Goal: Task Accomplishment & Management: Manage account settings

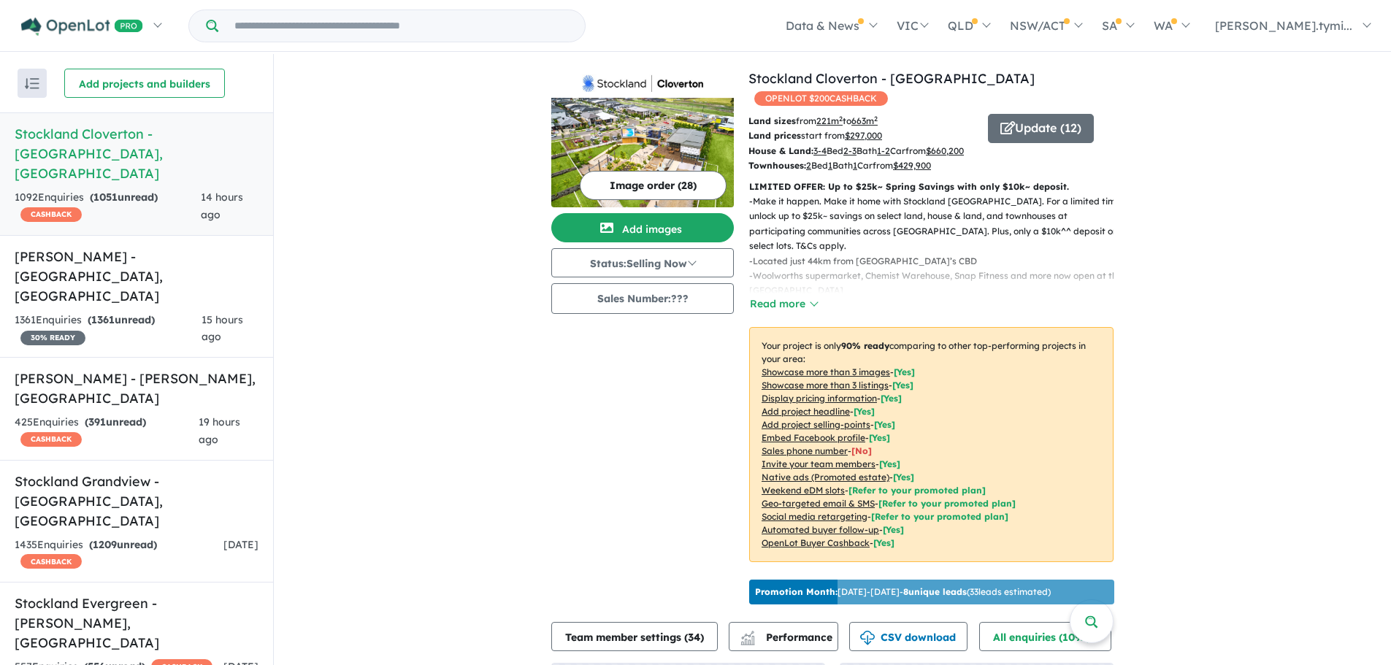
click at [69, 136] on h5 "Stockland Cloverton - [GEOGRAPHIC_DATA] , [GEOGRAPHIC_DATA]" at bounding box center [137, 153] width 244 height 59
click at [1020, 114] on button "Update ( 12 )" at bounding box center [1041, 128] width 106 height 29
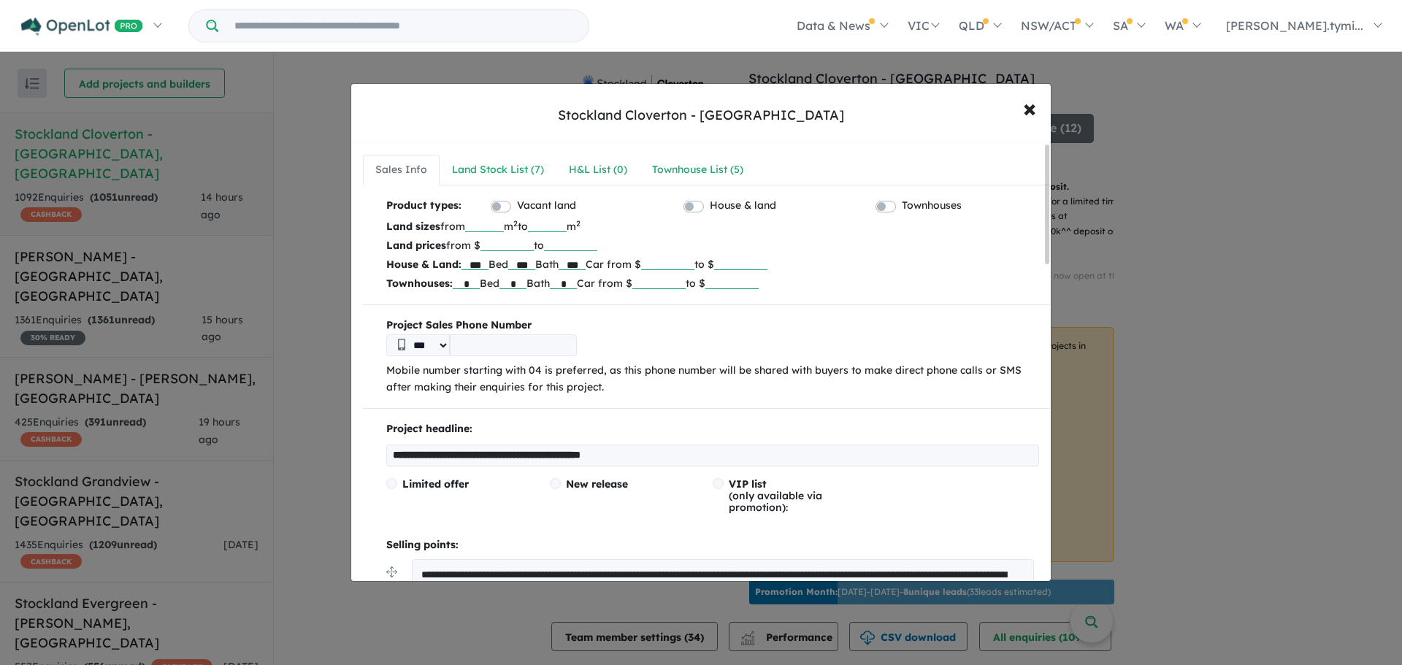
click at [770, 110] on div "Stockland Cloverton - [GEOGRAPHIC_DATA]" at bounding box center [701, 115] width 286 height 19
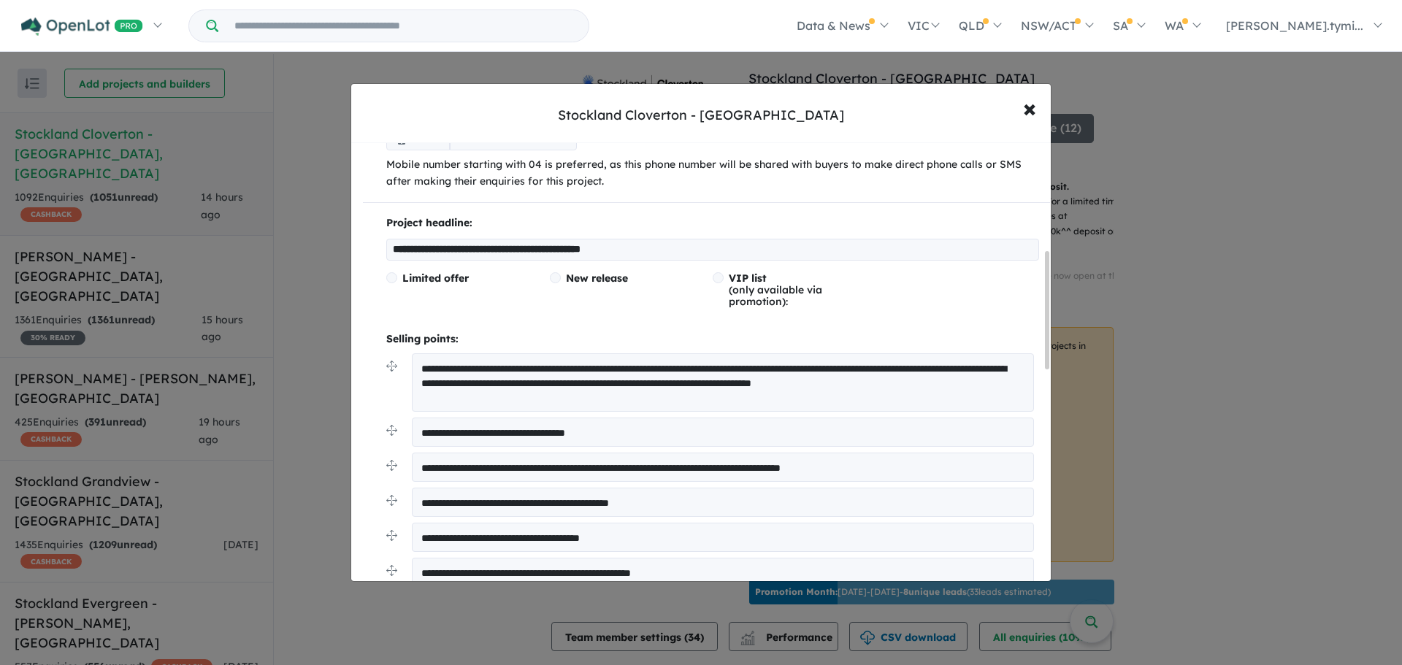
scroll to position [172, 0]
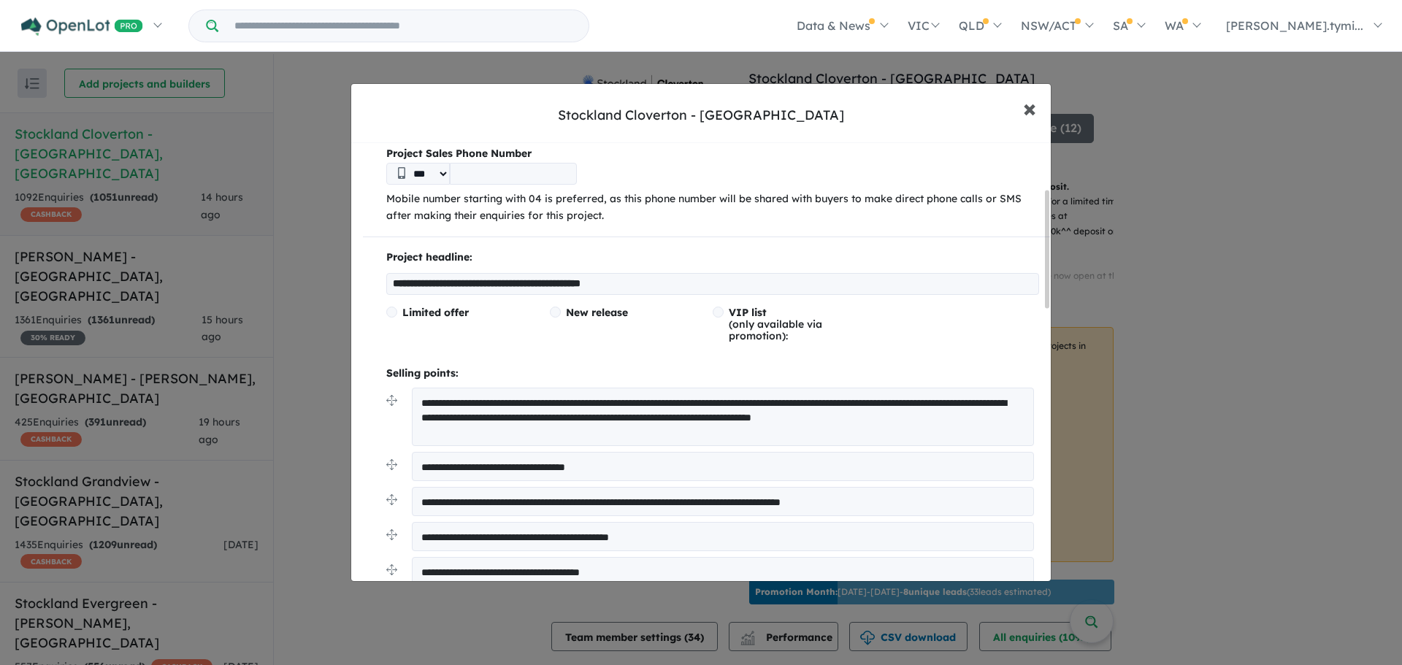
click at [1029, 108] on span "×" at bounding box center [1029, 107] width 13 height 31
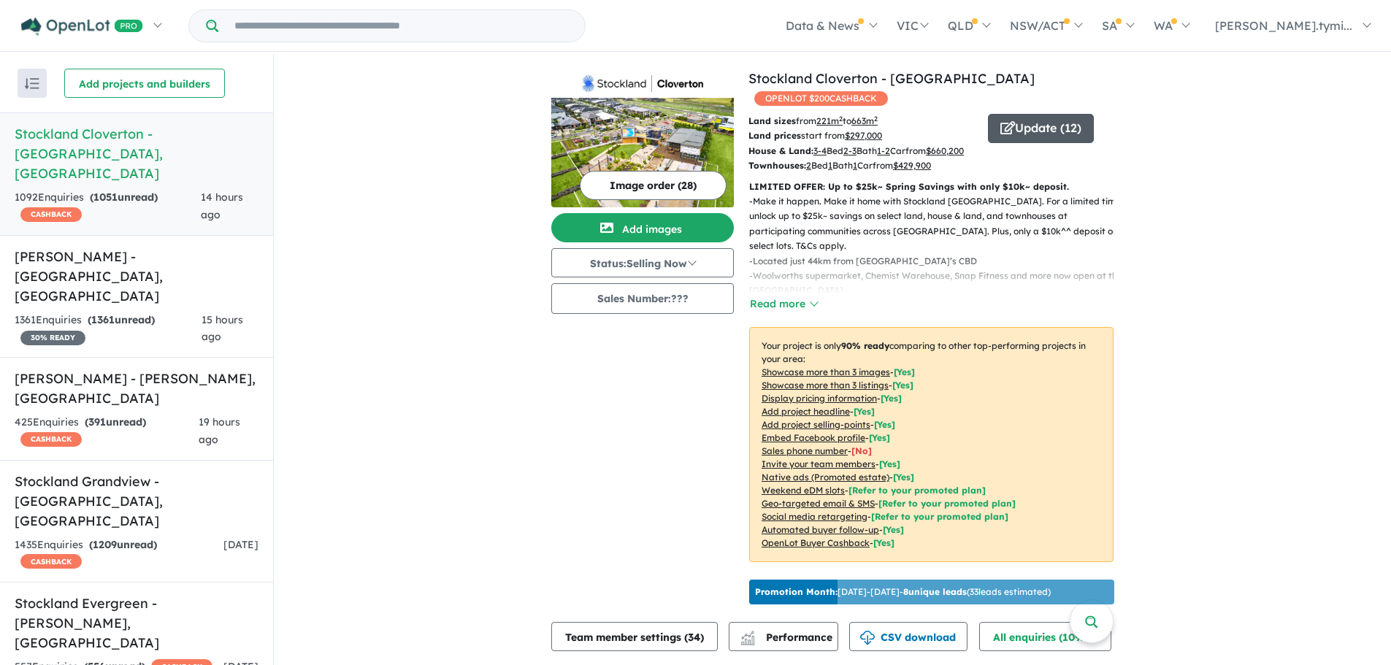
click at [1018, 114] on button "Update ( 12 )" at bounding box center [1041, 128] width 106 height 29
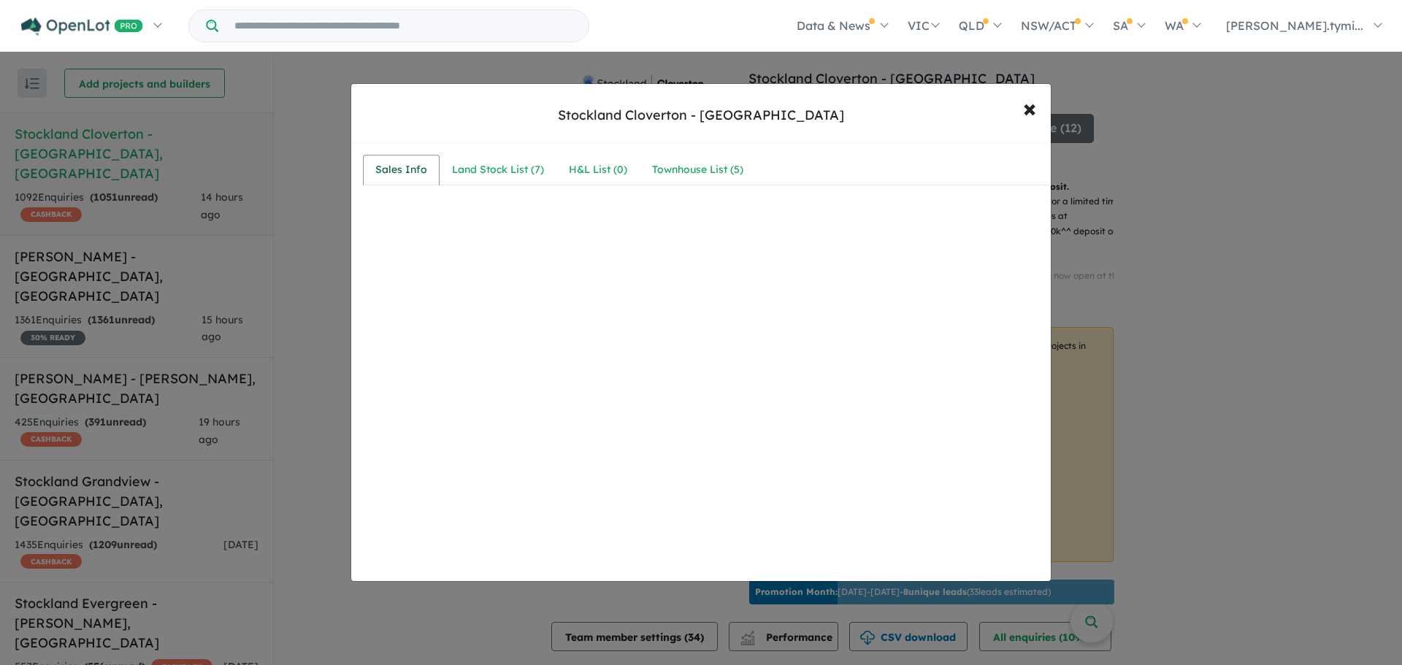
drag, startPoint x: 396, startPoint y: 172, endPoint x: 426, endPoint y: 170, distance: 30.7
click at [395, 172] on div "Sales Info" at bounding box center [401, 170] width 52 height 18
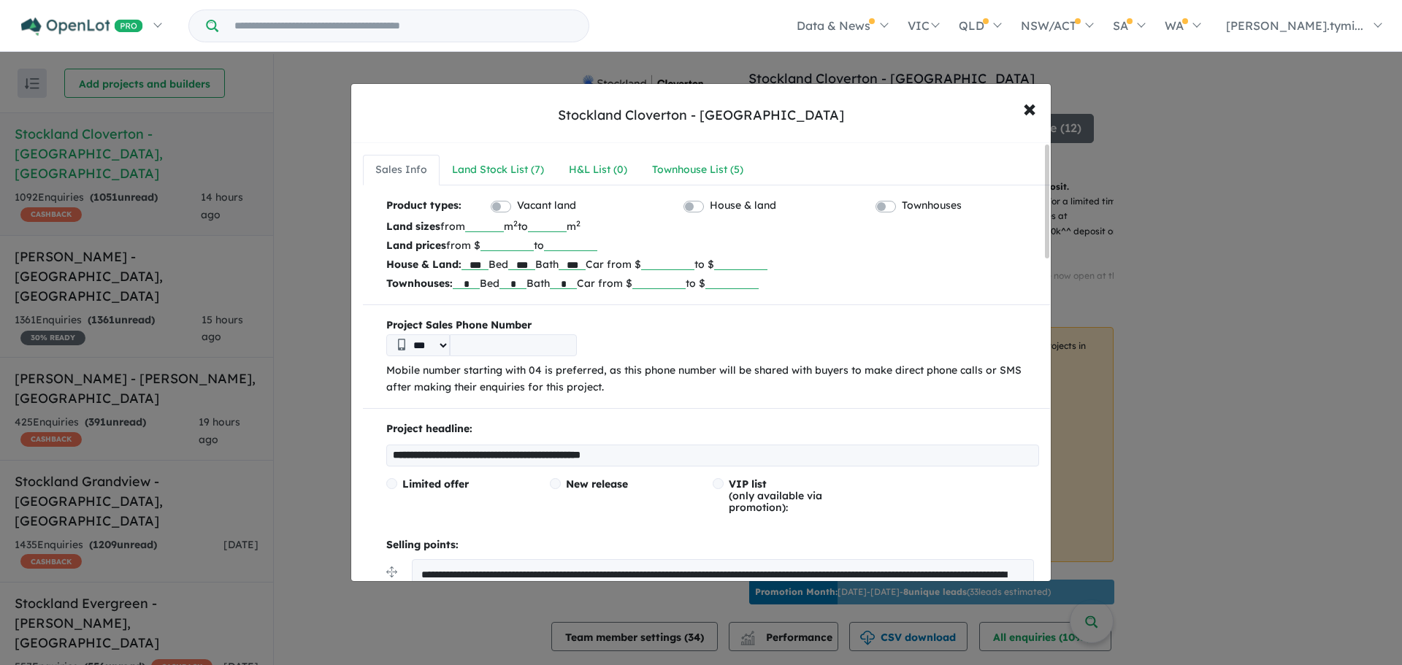
click at [777, 110] on div "Stockland Cloverton - [GEOGRAPHIC_DATA]" at bounding box center [701, 115] width 286 height 19
click at [1025, 111] on span "×" at bounding box center [1029, 107] width 13 height 31
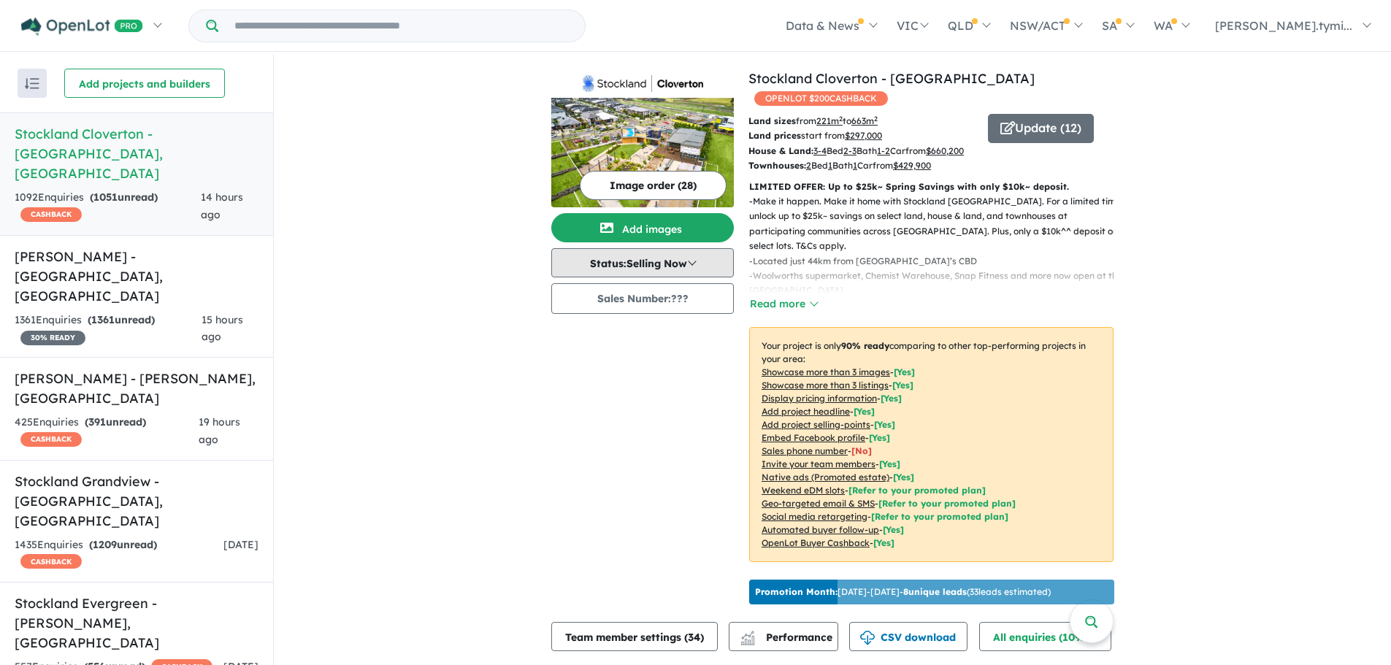
click at [626, 270] on button "Status: Selling Now" at bounding box center [642, 262] width 183 height 29
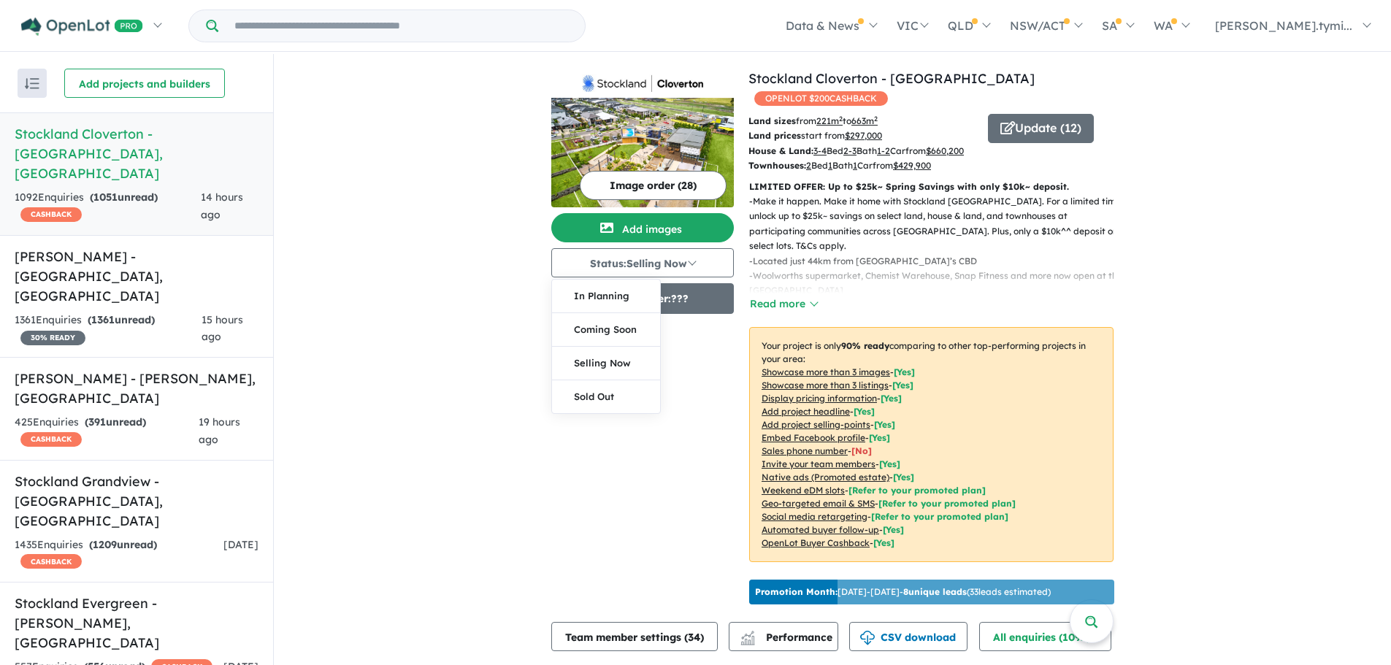
click at [690, 296] on button "Sales Number: ???" at bounding box center [642, 298] width 183 height 31
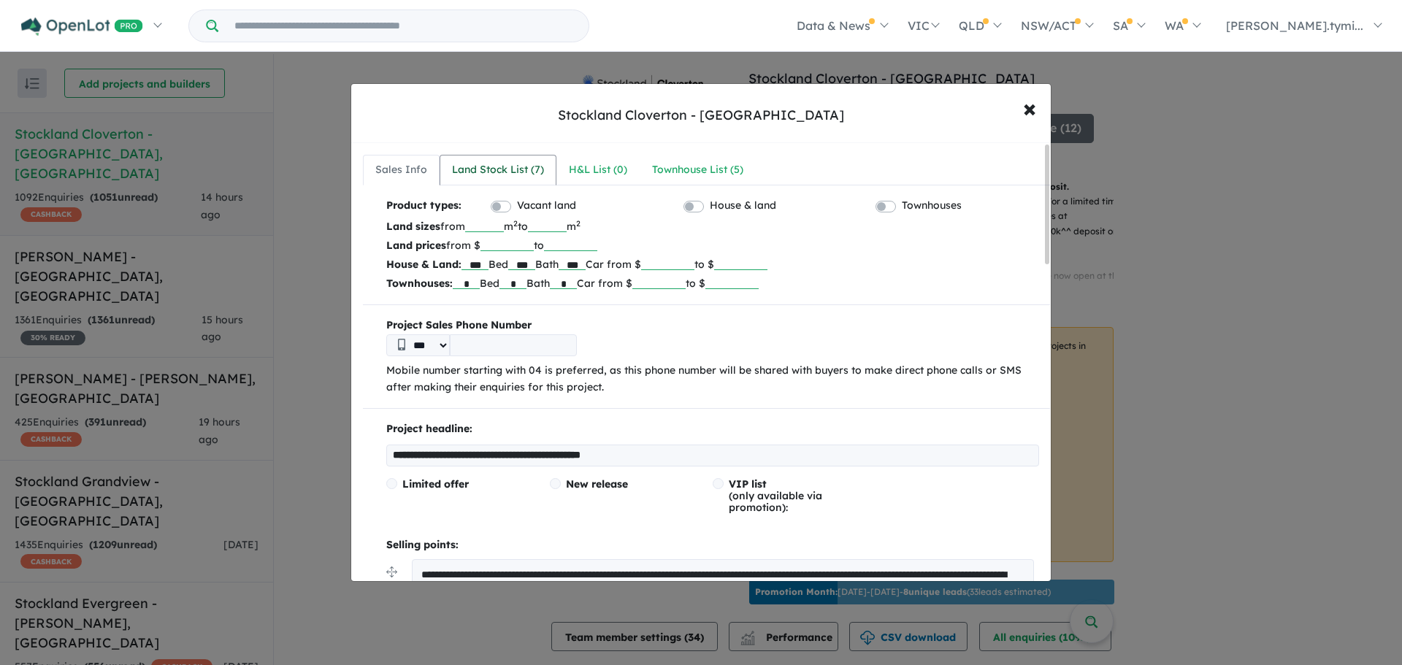
click at [486, 177] on div "Land Stock List ( 7 )" at bounding box center [498, 170] width 92 height 18
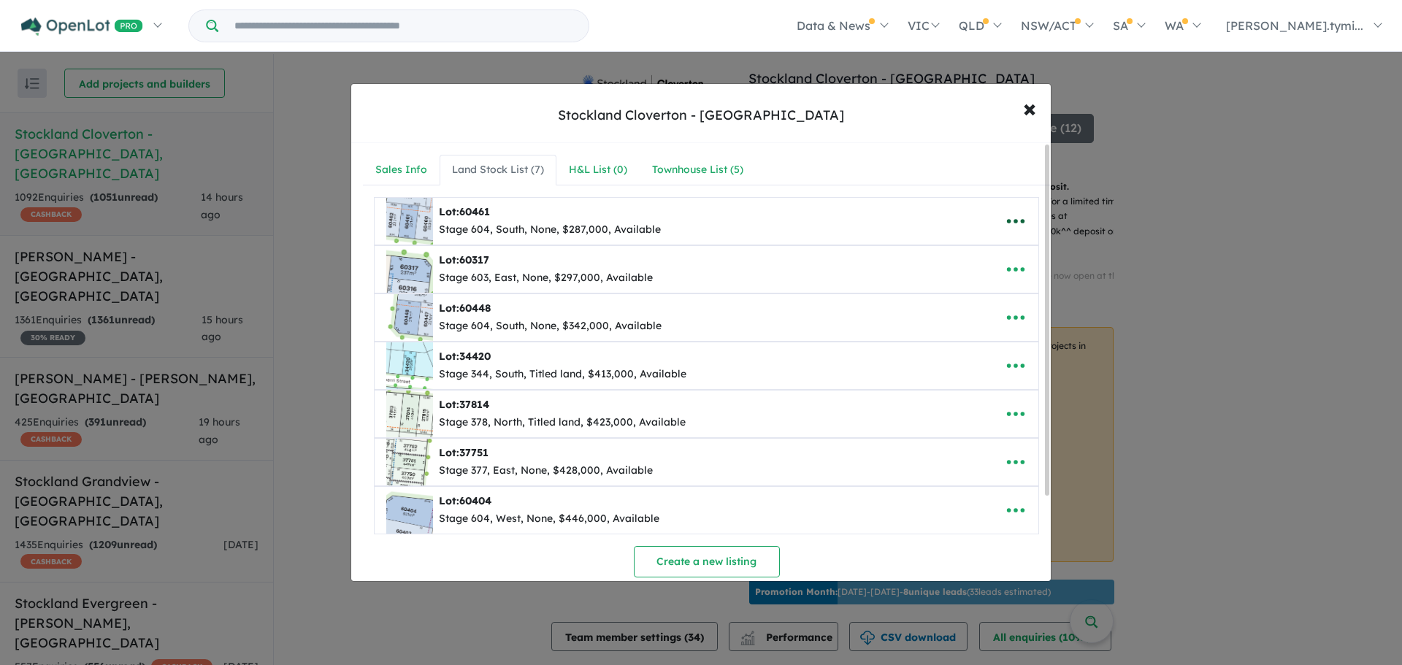
click at [1005, 215] on icon "button" at bounding box center [1016, 221] width 22 height 22
click at [950, 260] on link "Edit" at bounding box center [983, 257] width 108 height 34
select select "*****"
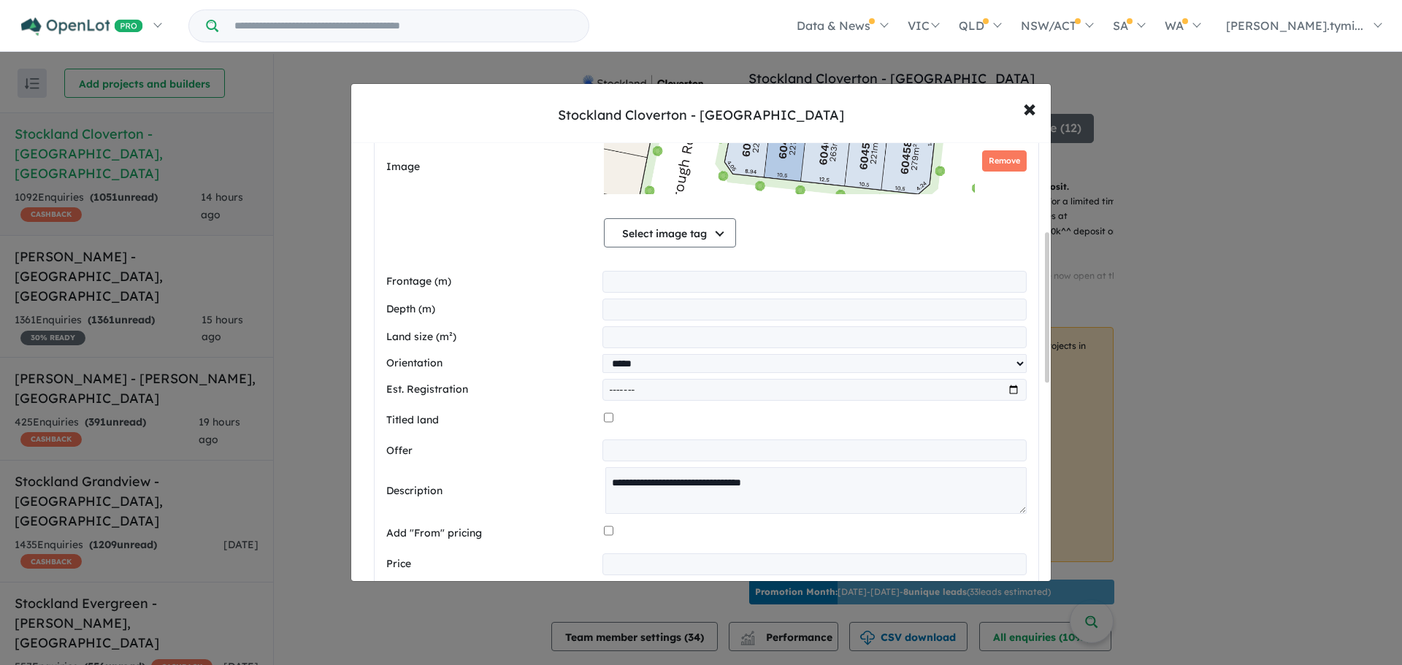
scroll to position [261, 0]
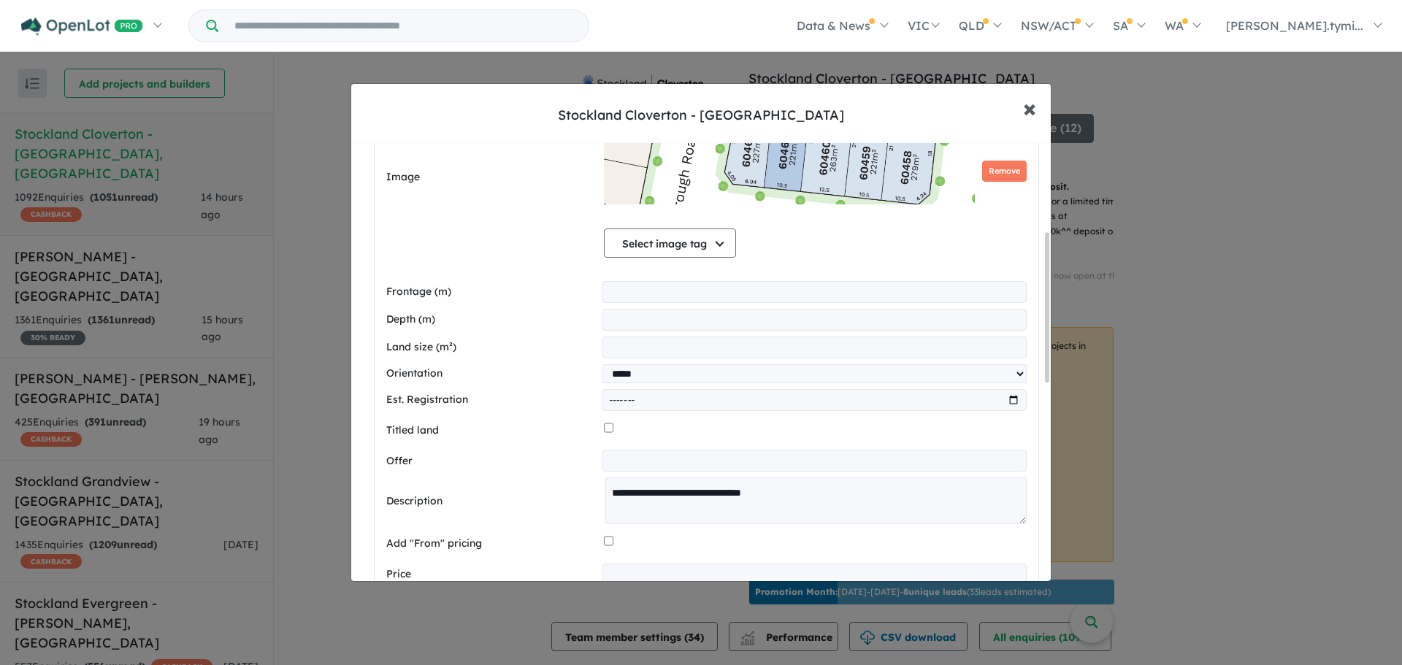
click at [1025, 112] on span "×" at bounding box center [1029, 107] width 13 height 31
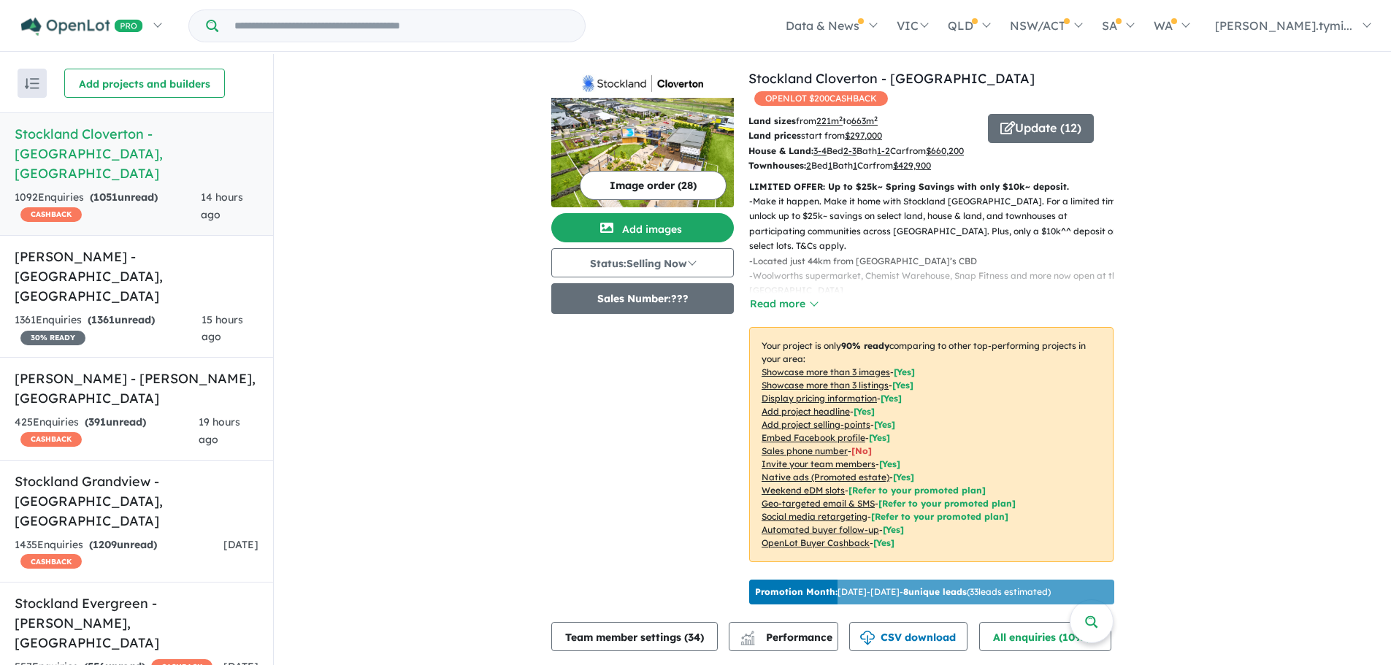
click at [623, 302] on button "Sales Number: ???" at bounding box center [642, 298] width 183 height 31
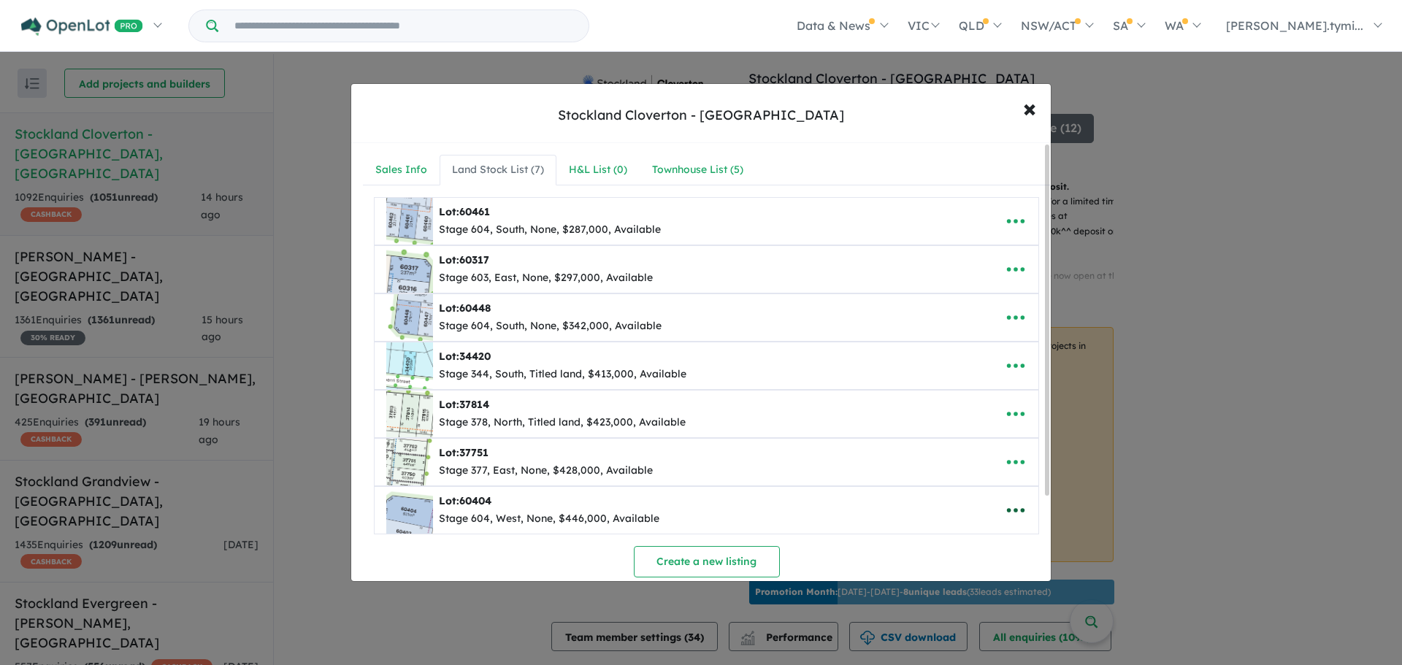
click at [1015, 515] on icon "button" at bounding box center [1016, 510] width 22 height 22
click at [979, 406] on link "Edit" at bounding box center [983, 410] width 108 height 34
select select "****"
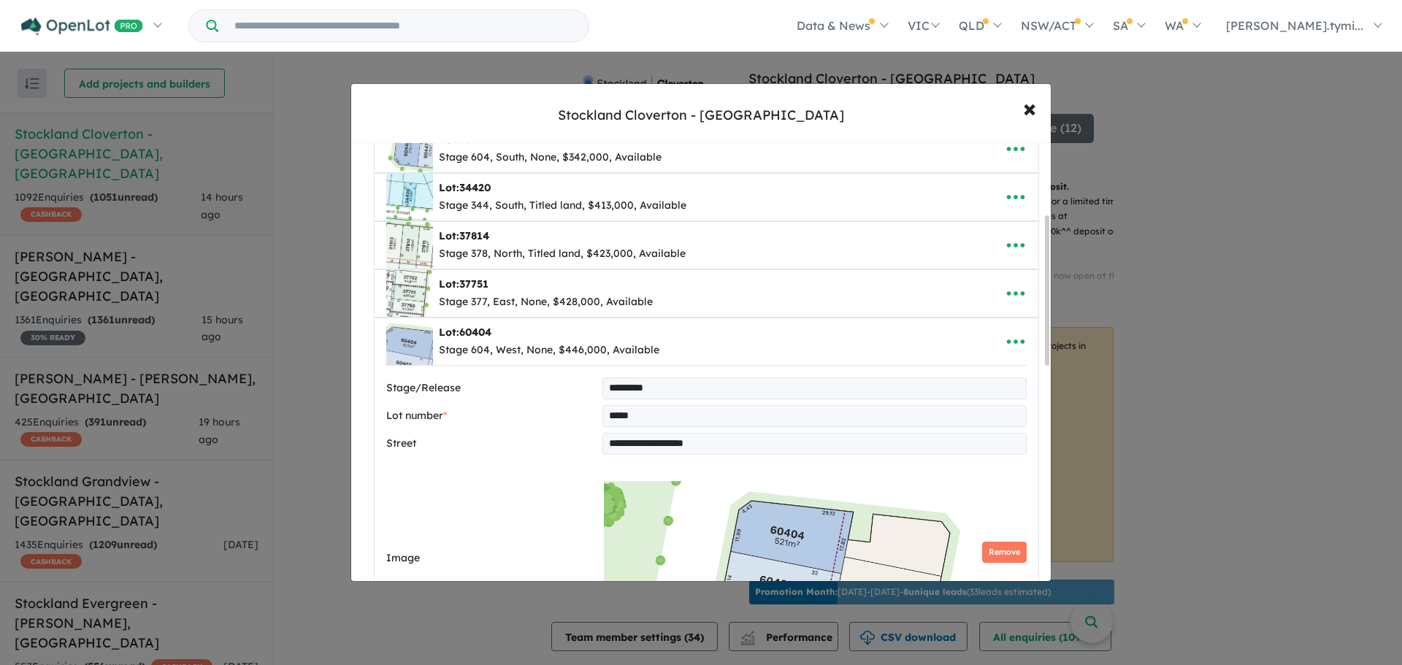
scroll to position [115, 0]
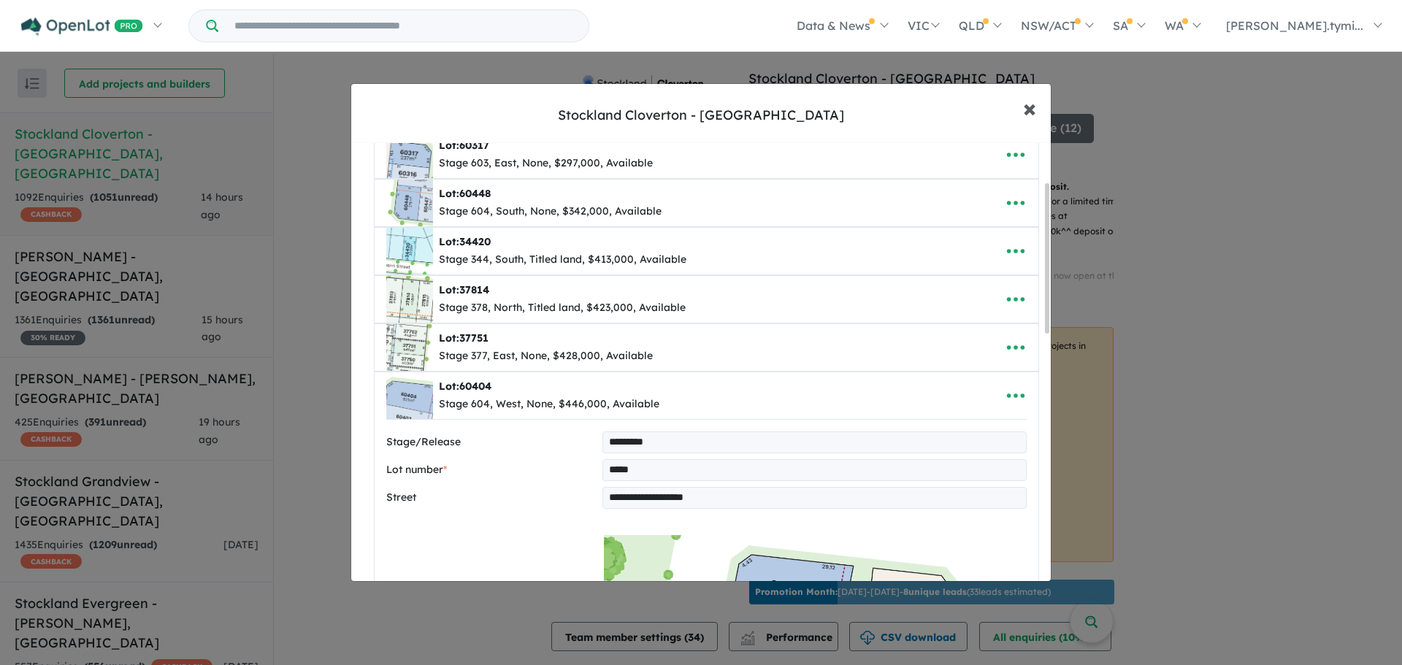
click at [1040, 112] on button "× Close" at bounding box center [1029, 107] width 42 height 39
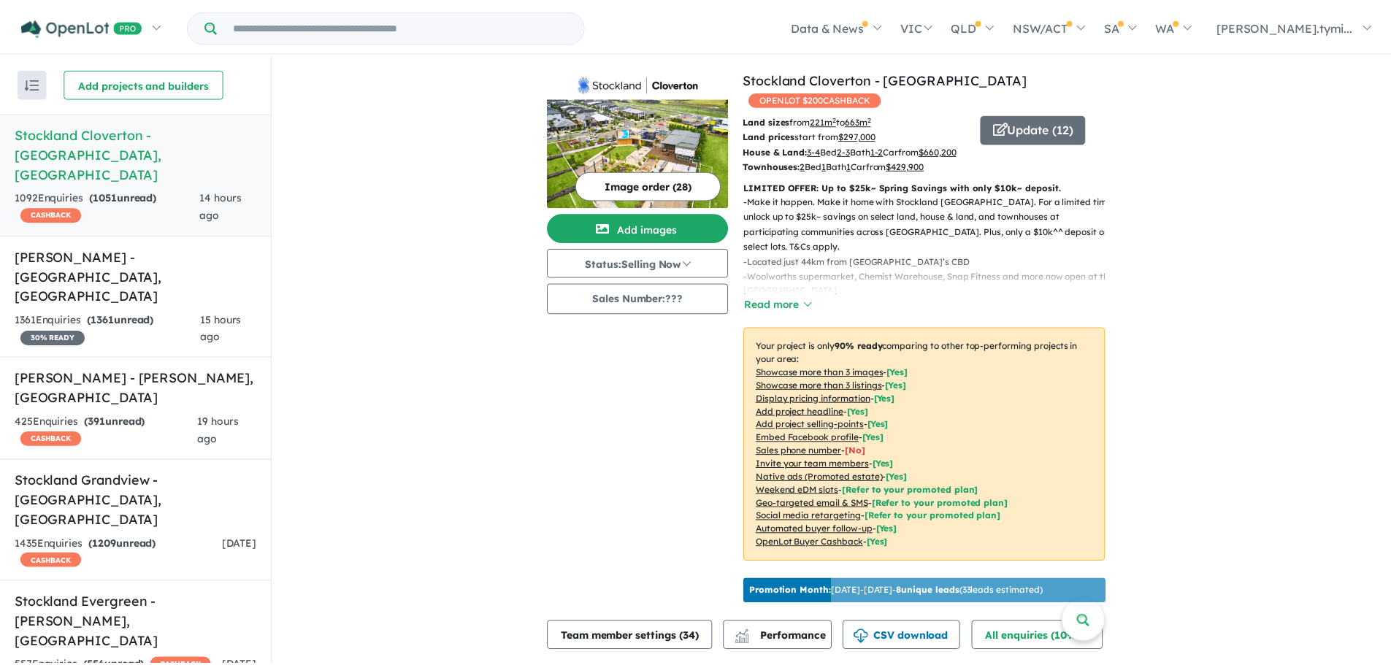
scroll to position [0, 0]
